Goal: Check status: Check status

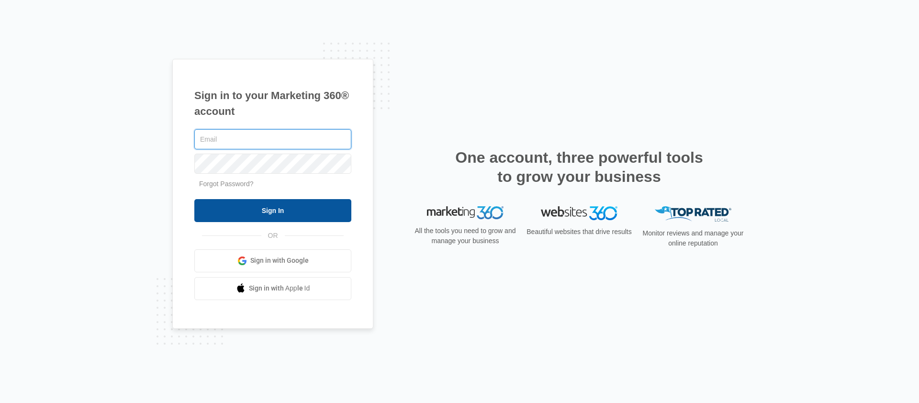
type input "[PERSON_NAME][EMAIL_ADDRESS][PERSON_NAME][DOMAIN_NAME]"
click at [264, 213] on input "Sign In" at bounding box center [272, 210] width 157 height 23
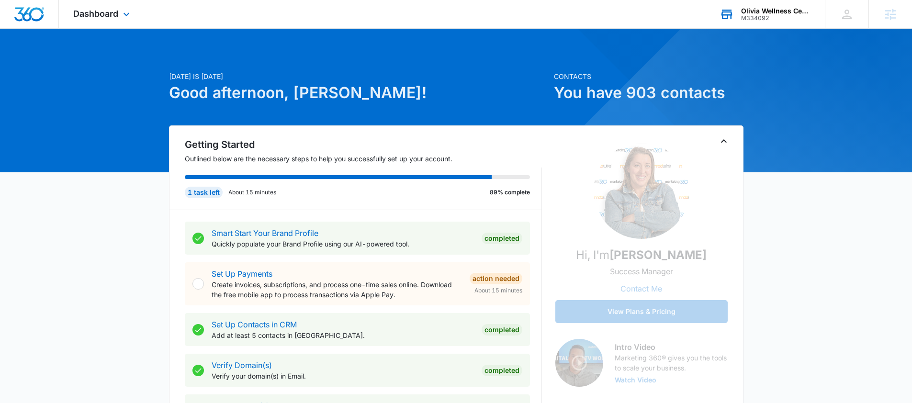
click at [753, 10] on div "Olivia Wellness Centers" at bounding box center [776, 11] width 70 height 8
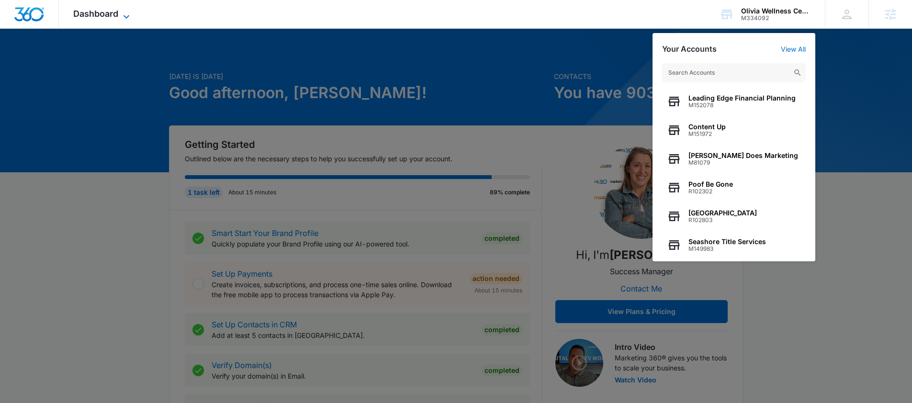
click at [96, 15] on span "Dashboard" at bounding box center [95, 14] width 45 height 10
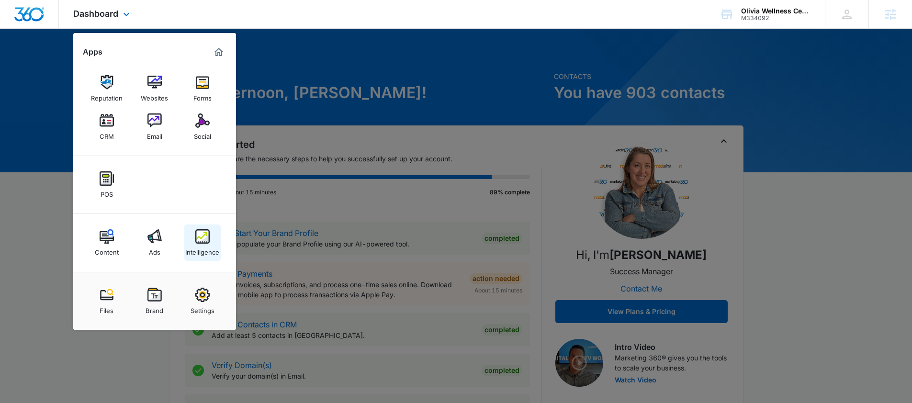
click at [201, 239] on img at bounding box center [202, 236] width 14 height 14
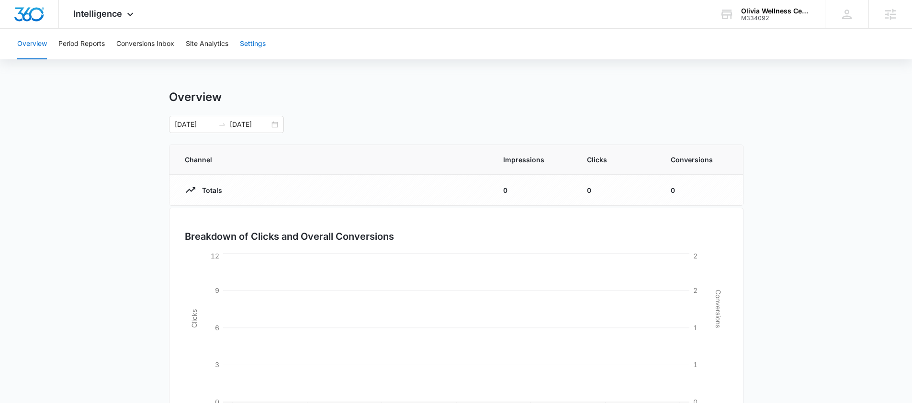
click at [264, 43] on button "Settings" at bounding box center [253, 44] width 26 height 31
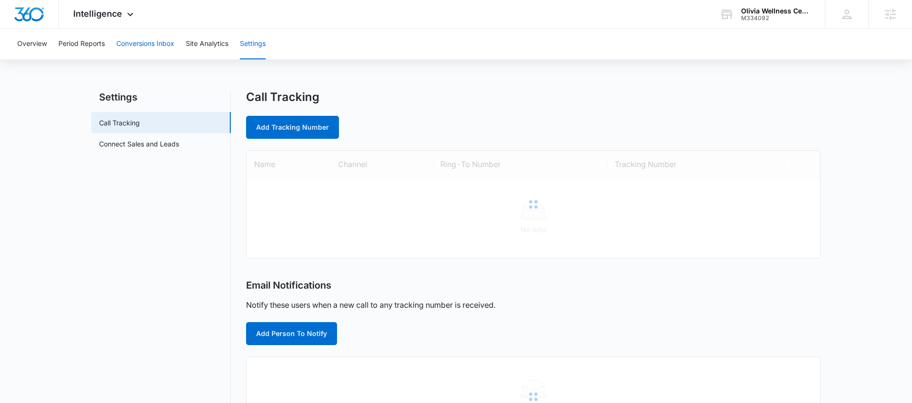
click at [123, 43] on button "Conversions Inbox" at bounding box center [145, 44] width 58 height 31
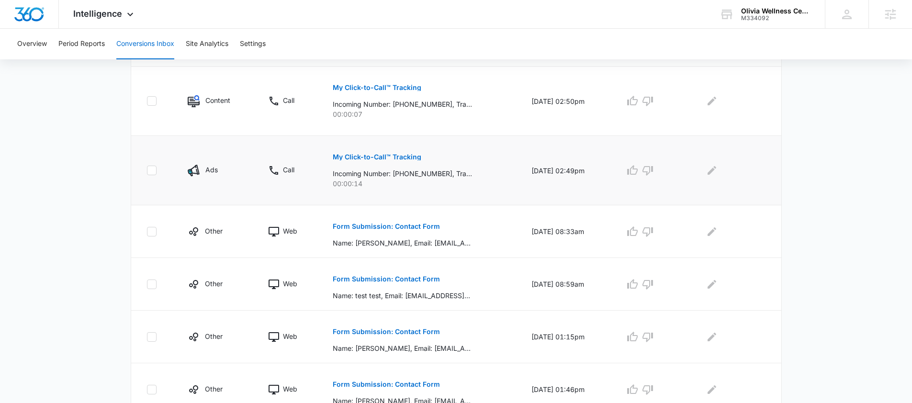
scroll to position [461, 0]
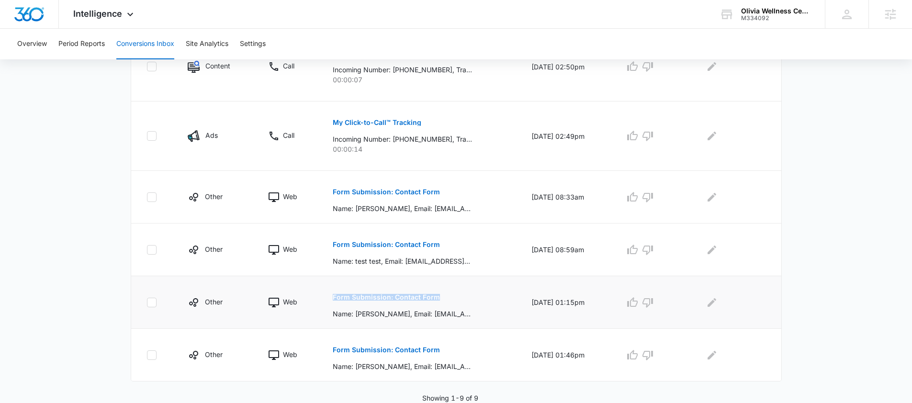
drag, startPoint x: 443, startPoint y: 297, endPoint x: 320, endPoint y: 294, distance: 123.1
click at [326, 295] on td "Form Submission: Contact Form Name: [PERSON_NAME], Email: [EMAIL_ADDRESS][DOMAI…" at bounding box center [420, 302] width 199 height 53
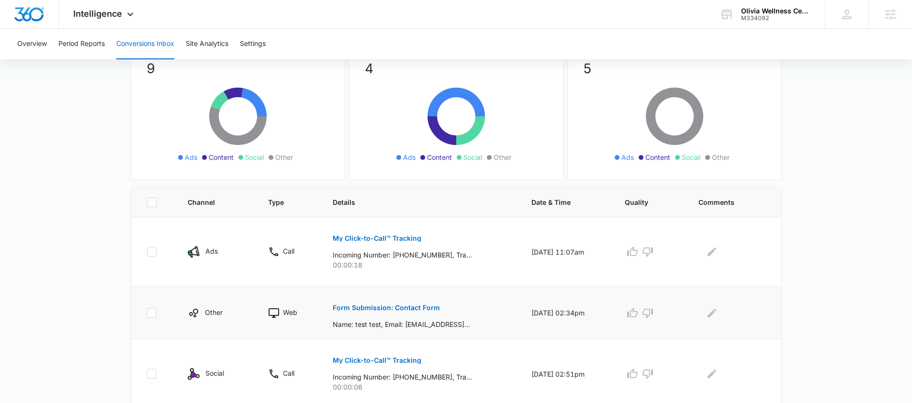
scroll to position [0, 0]
